Goal: Transaction & Acquisition: Purchase product/service

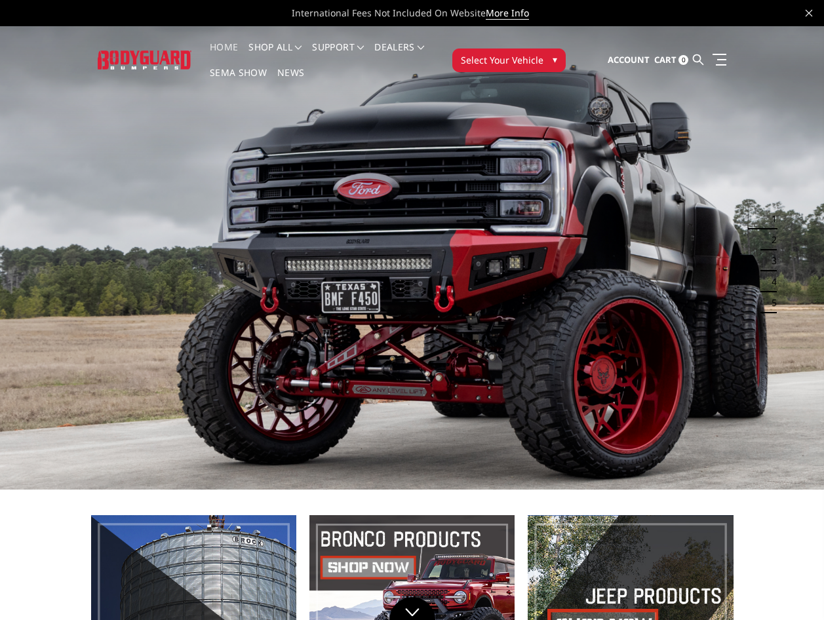
click at [514, 68] on button "Select Your Vehicle ▾" at bounding box center [508, 60] width 113 height 24
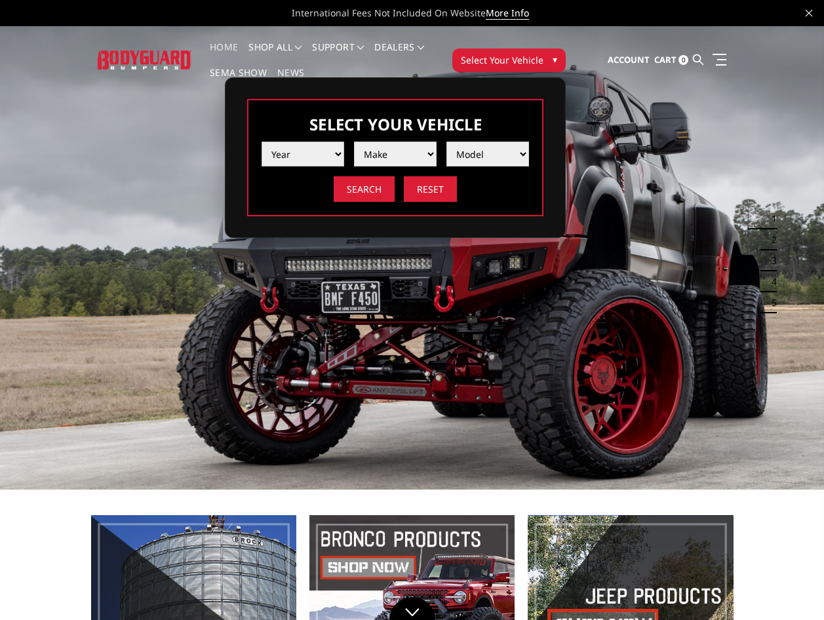
click at [283, 143] on select "Year 2025 2024 2023 2022 2021 2020 2019 2018 2017 2016 2015 2014 2013 2012 2011…" at bounding box center [302, 154] width 83 height 25
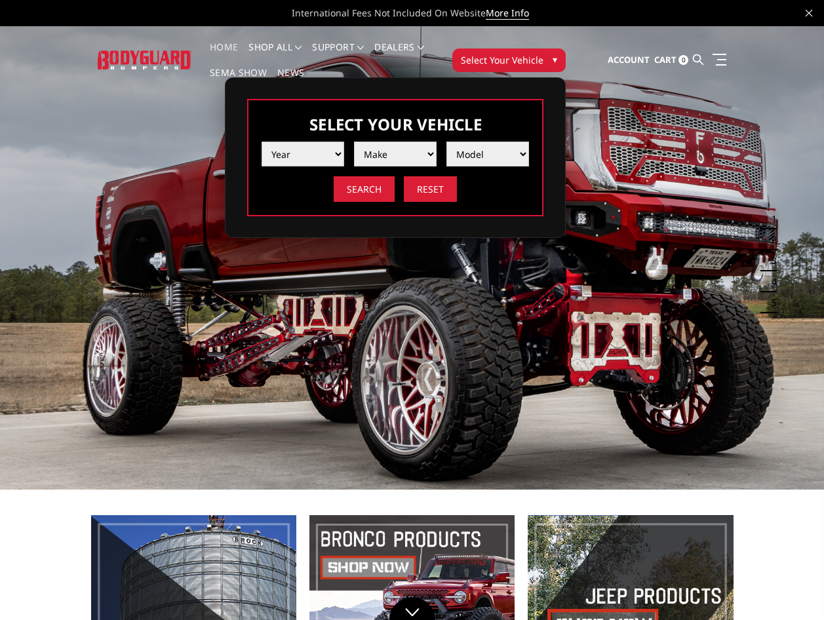
select select "yr_2024"
click at [261, 142] on select "Year 2025 2024 2023 2022 2021 2020 2019 2018 2017 2016 2015 2014 2013 2012 2011…" at bounding box center [302, 154] width 83 height 25
click at [383, 155] on select "Make Chevrolet Ford GMC Ram Toyota" at bounding box center [395, 154] width 83 height 25
select select "mk_ford"
click at [354, 142] on select "Make Chevrolet Ford GMC Ram Toyota" at bounding box center [395, 154] width 83 height 25
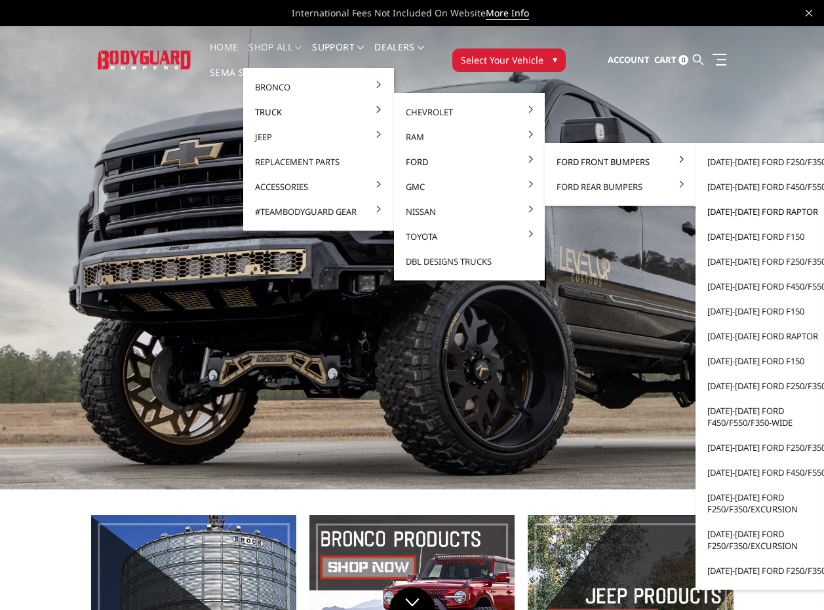
click at [773, 214] on link "[DATE]-[DATE] Ford Raptor" at bounding box center [771, 211] width 140 height 25
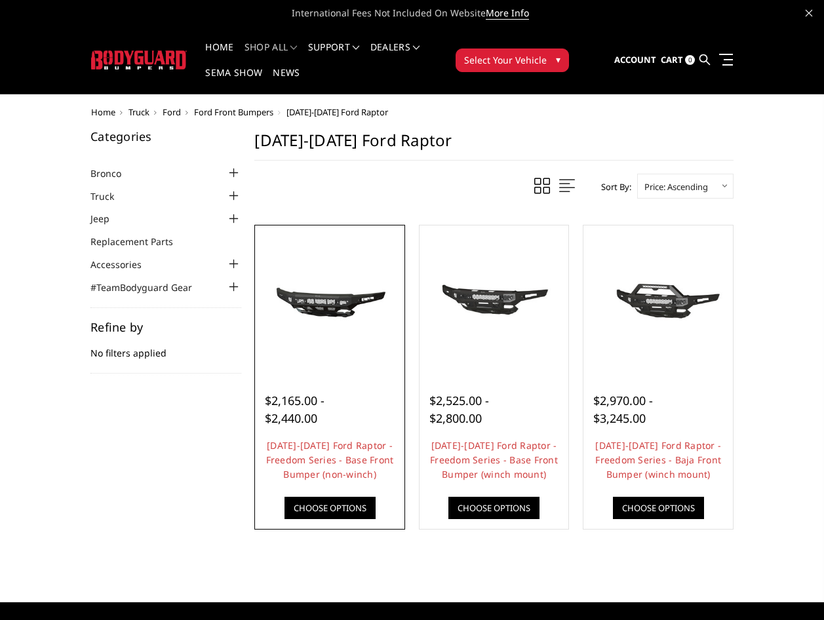
click at [332, 304] on img at bounding box center [329, 300] width 143 height 67
